Goal: Information Seeking & Learning: Find specific fact

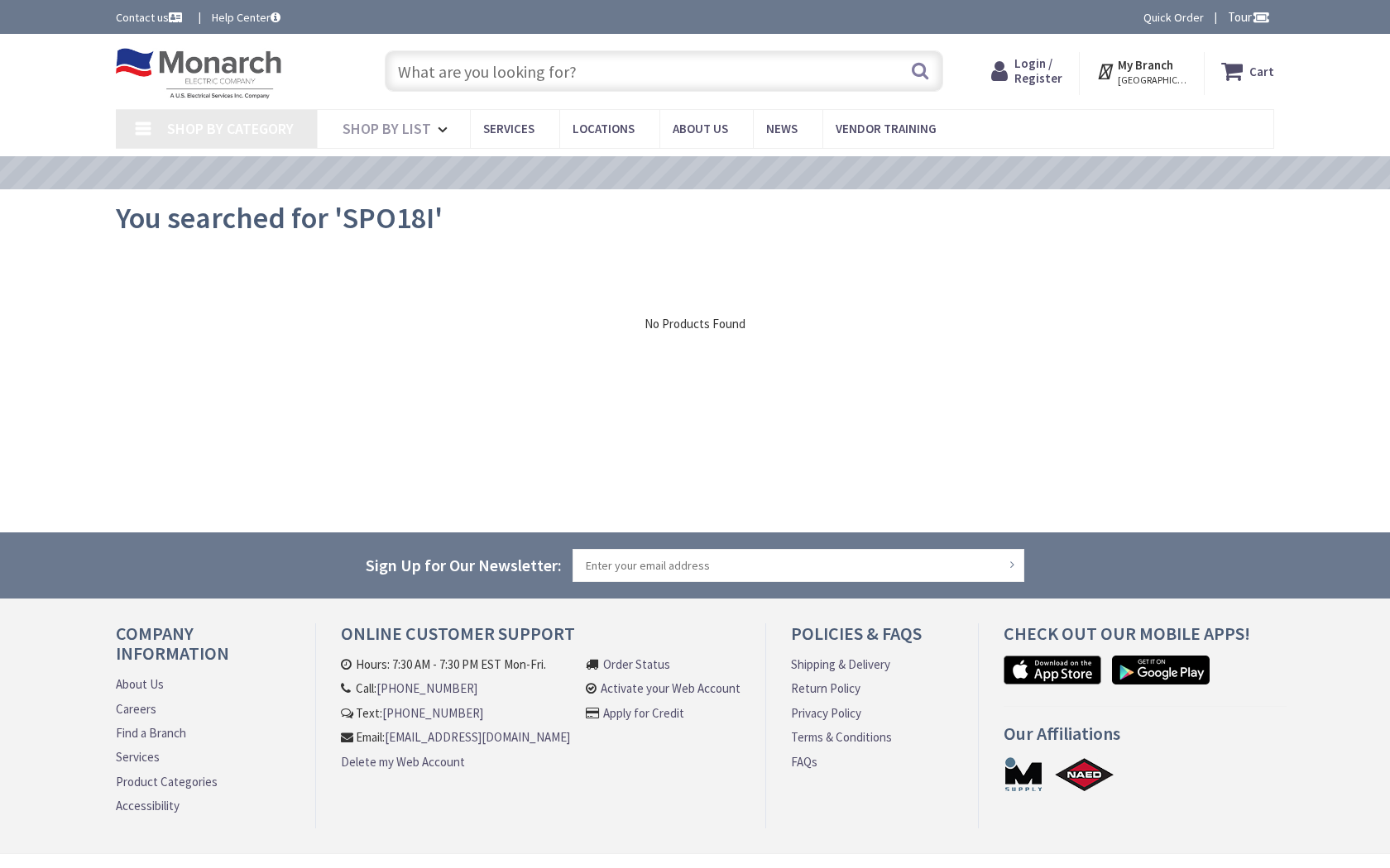
type input "Waxhaw Hwy, Waxhaw, NC 28173, USA"
